Goal: Task Accomplishment & Management: Complete application form

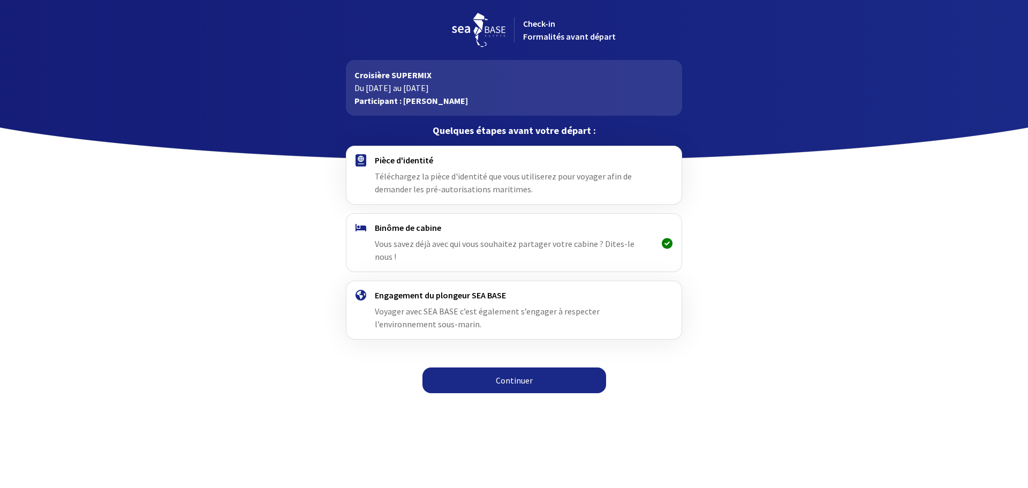
click at [506, 371] on link "Continuer" at bounding box center [515, 380] width 184 height 26
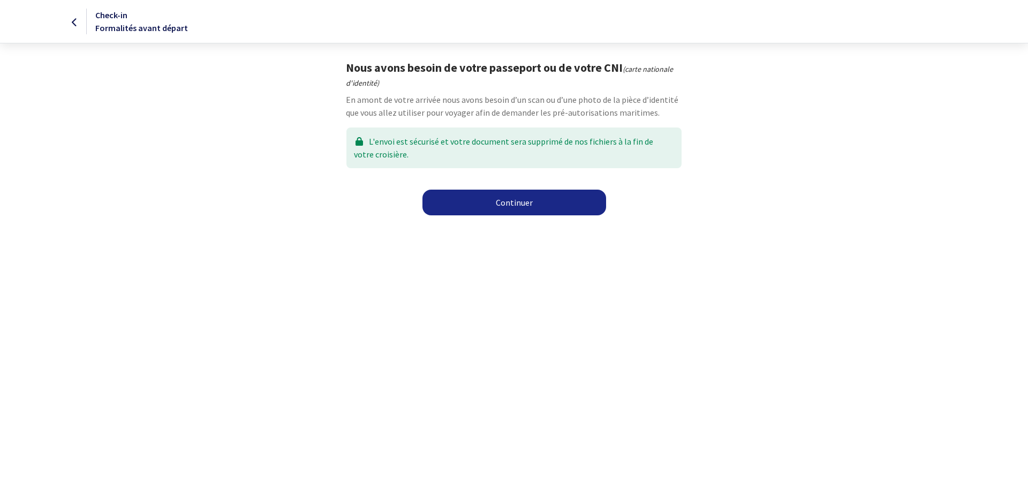
click at [505, 207] on link "Continuer" at bounding box center [515, 203] width 184 height 26
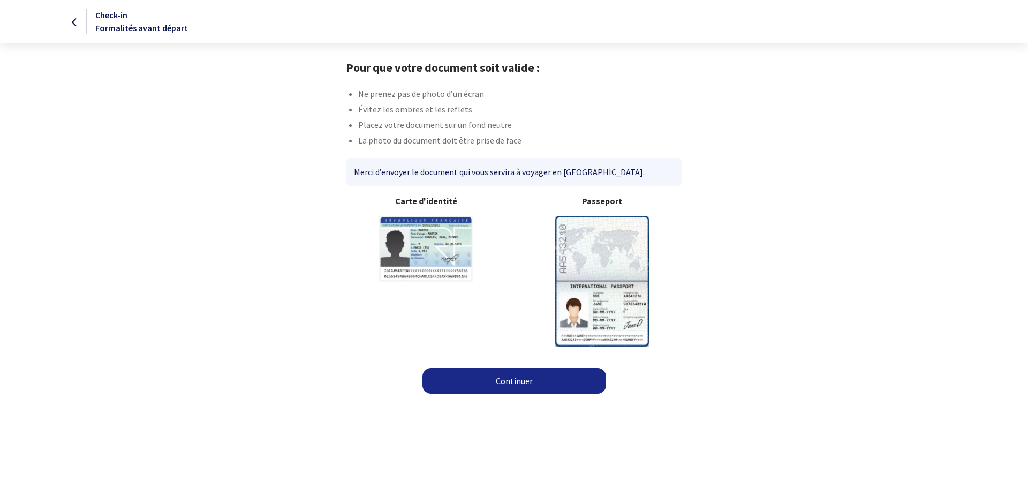
click at [599, 257] on img at bounding box center [602, 281] width 94 height 130
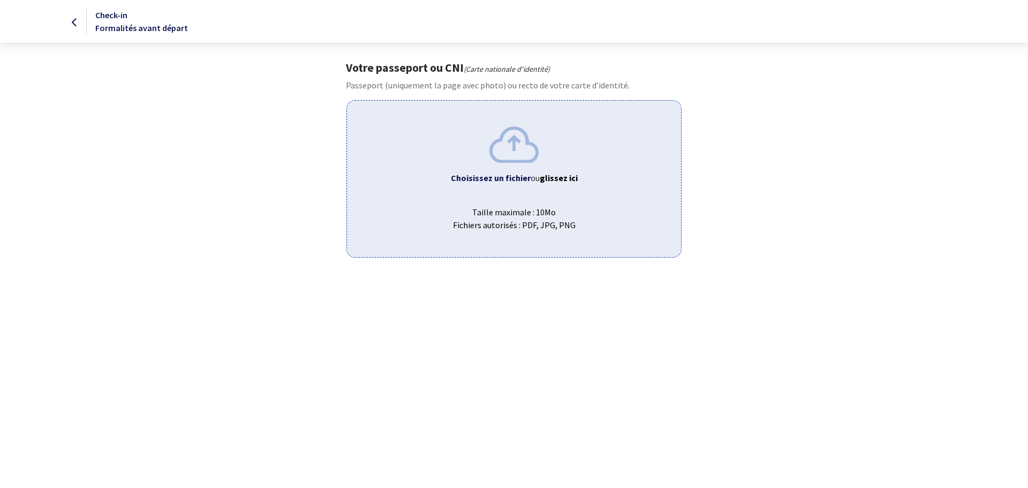
click at [512, 153] on img at bounding box center [514, 144] width 49 height 36
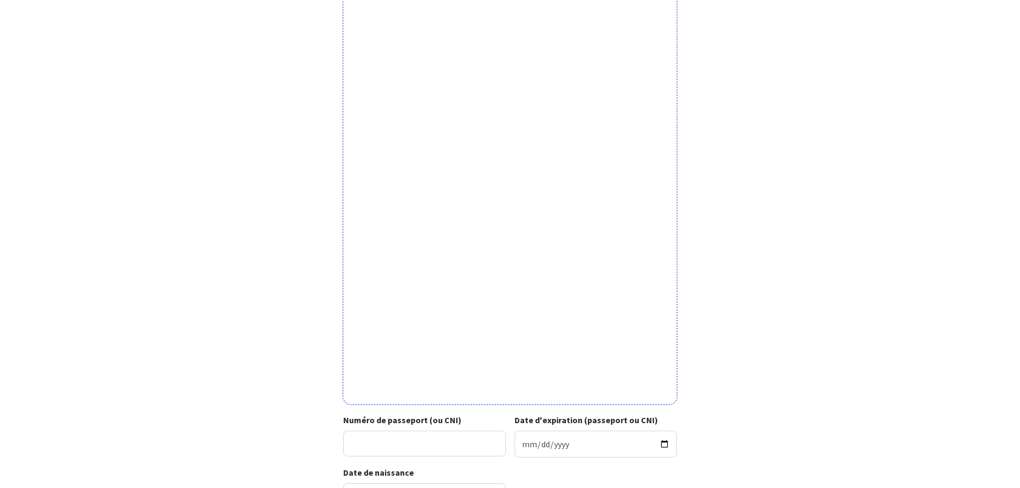
scroll to position [235, 0]
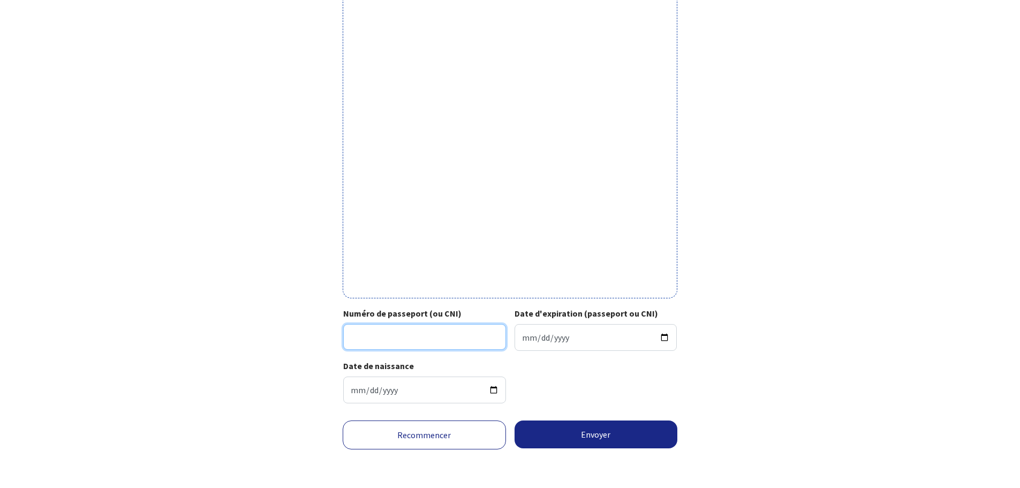
click at [389, 339] on input "Numéro de passeport (ou CNI)" at bounding box center [424, 337] width 163 height 26
type input "17AR24433"
click at [527, 336] on input "Date d'expiration (passeport ou CNI)" at bounding box center [596, 337] width 163 height 27
type input "2027-03-07"
click at [566, 384] on div "Date de naissance 1961-02-21" at bounding box center [510, 385] width 334 height 52
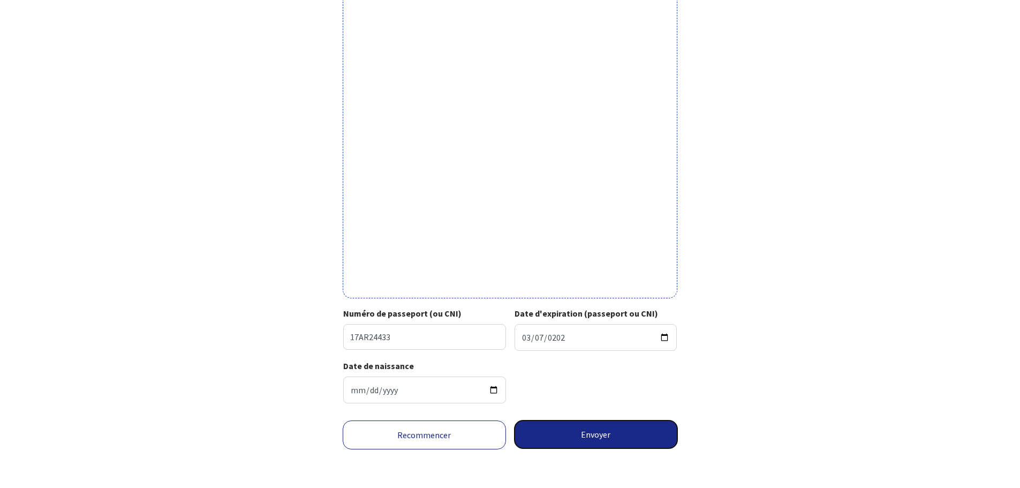
click at [595, 433] on button "Envoyer" at bounding box center [596, 434] width 163 height 28
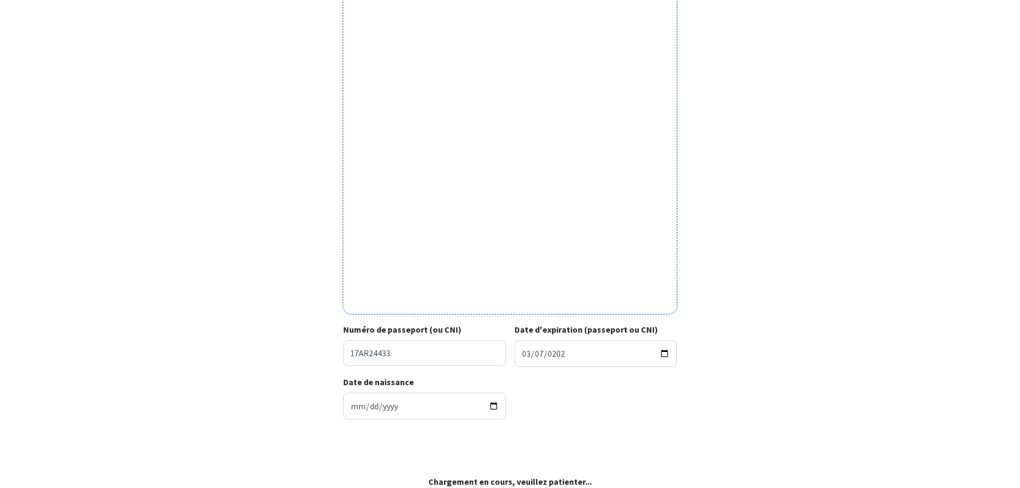
scroll to position [219, 0]
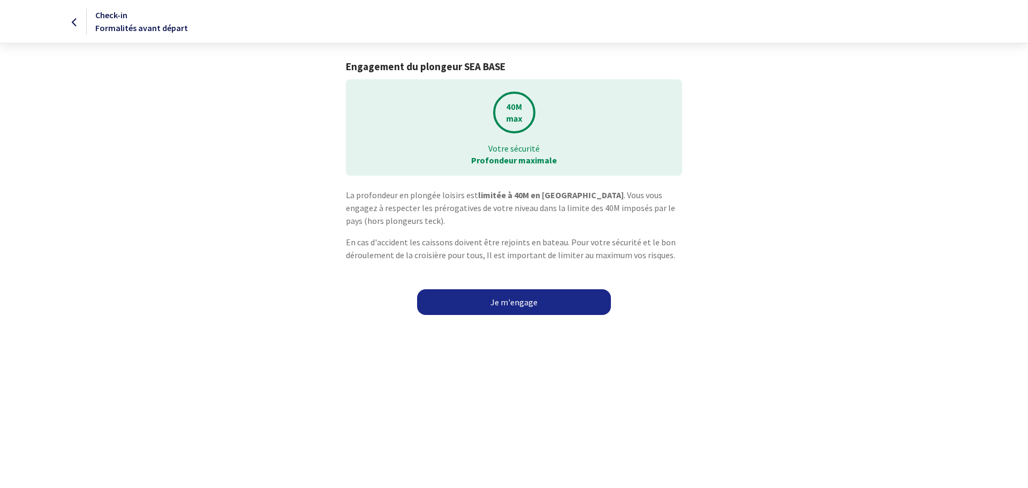
click at [521, 306] on link "Je m'engage" at bounding box center [514, 302] width 194 height 26
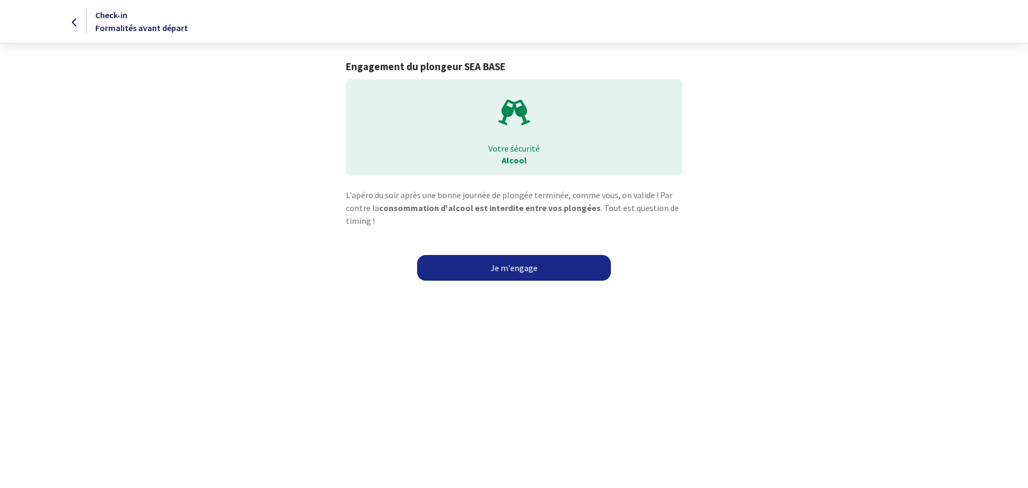
click at [505, 272] on link "Je m'engage" at bounding box center [514, 268] width 194 height 26
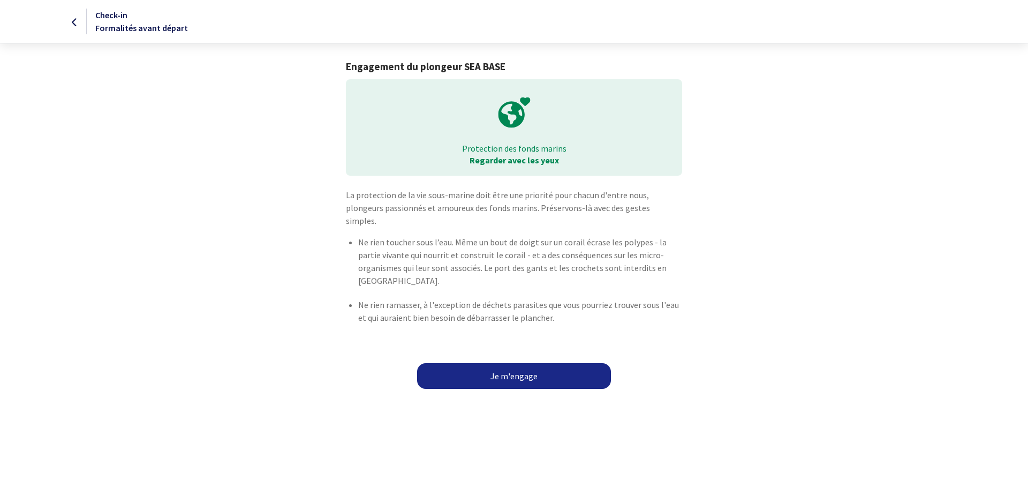
click at [515, 363] on link "Je m'engage" at bounding box center [514, 376] width 194 height 26
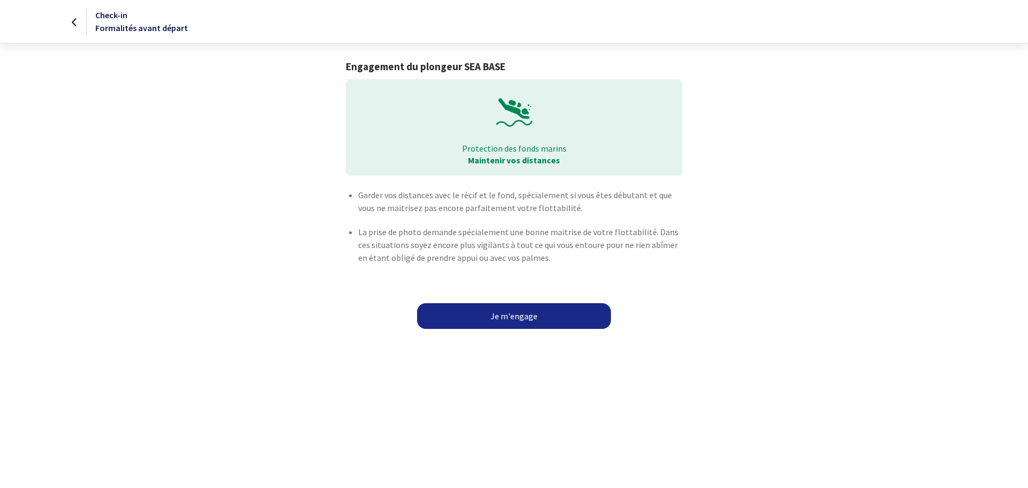
click at [514, 316] on link "Je m'engage" at bounding box center [514, 316] width 194 height 26
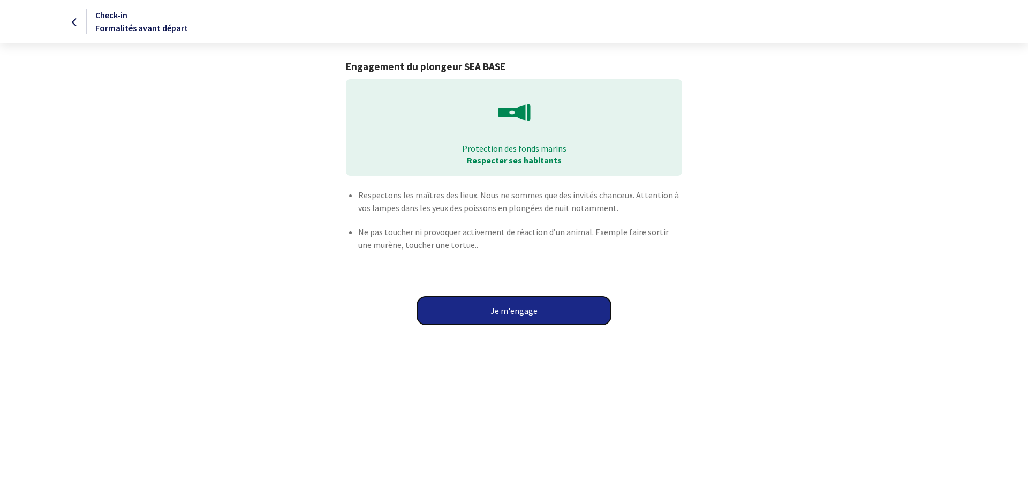
click at [514, 316] on button "Je m'engage" at bounding box center [514, 311] width 194 height 28
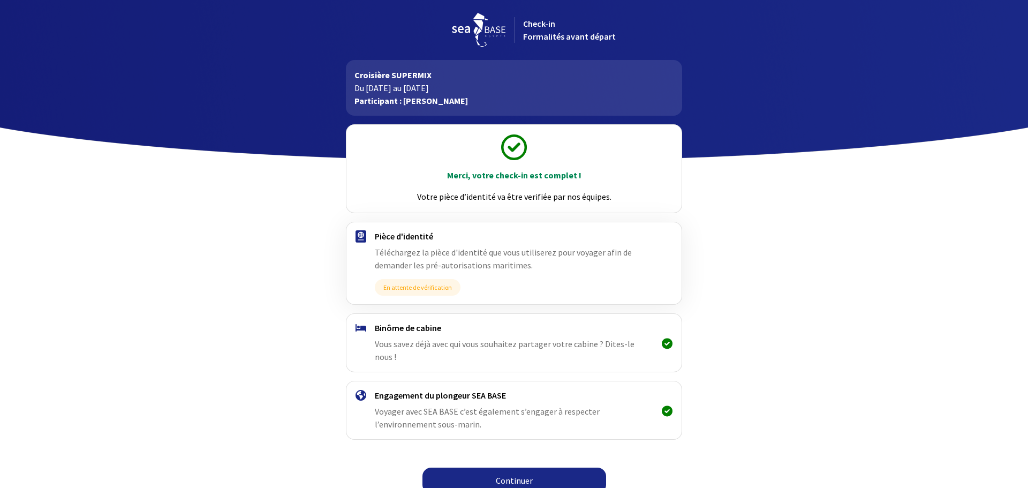
click at [508, 469] on link "Continuer" at bounding box center [515, 481] width 184 height 26
click at [546, 472] on link "Continuer" at bounding box center [515, 481] width 184 height 26
